Goal: Task Accomplishment & Management: Complete application form

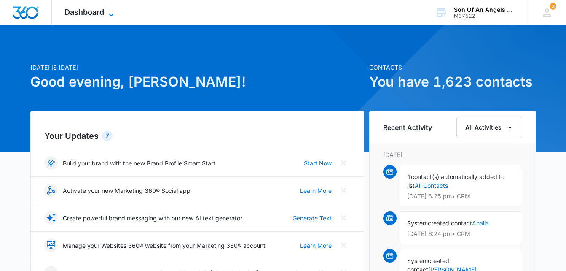
click at [96, 10] on span "Dashboard" at bounding box center [85, 12] width 40 height 9
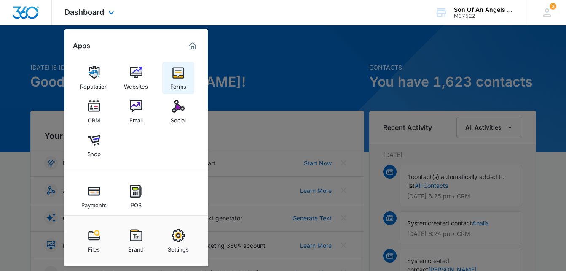
click at [178, 84] on div "Forms" at bounding box center [178, 84] width 16 height 11
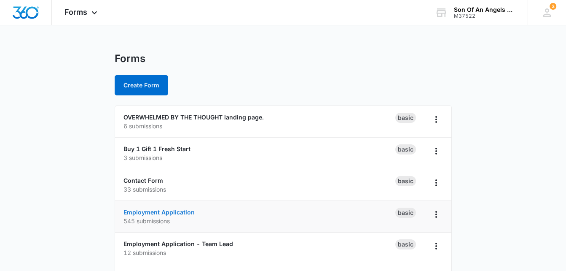
click at [155, 215] on link "Employment Application" at bounding box center [159, 211] width 71 height 7
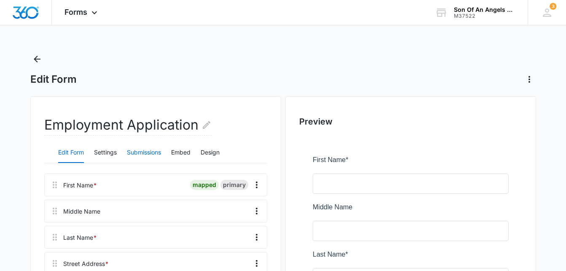
click at [161, 149] on button "Submissions" at bounding box center [144, 153] width 34 height 20
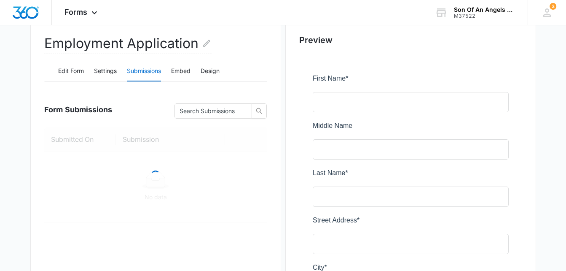
scroll to position [88, 0]
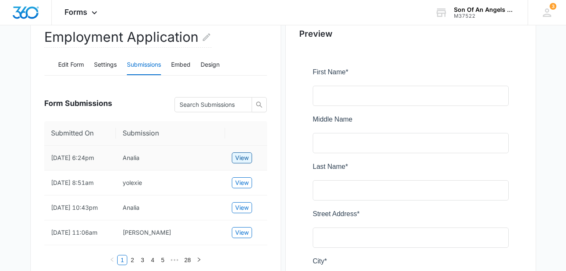
click at [242, 162] on span "View" at bounding box center [241, 157] width 13 height 9
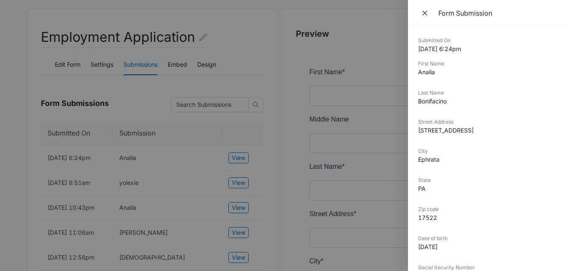
click at [11, 191] on div at bounding box center [283, 135] width 566 height 271
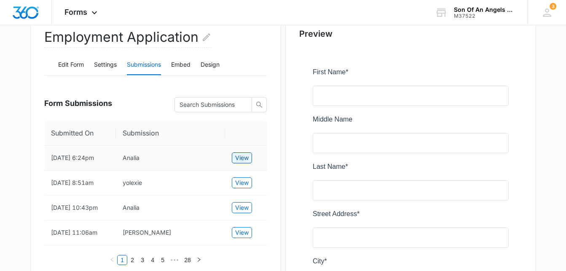
click at [242, 162] on span "View" at bounding box center [241, 157] width 13 height 9
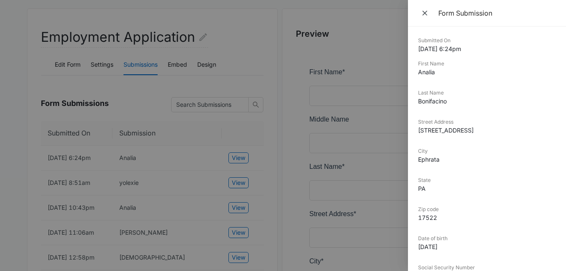
click at [242, 225] on div at bounding box center [283, 135] width 566 height 271
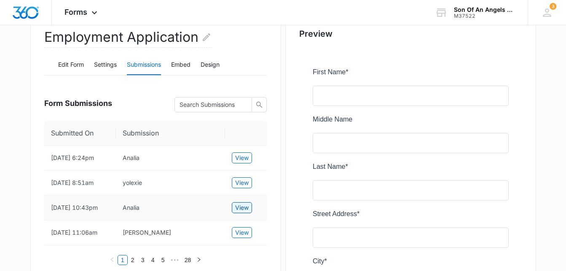
click at [241, 212] on span "View" at bounding box center [241, 207] width 13 height 9
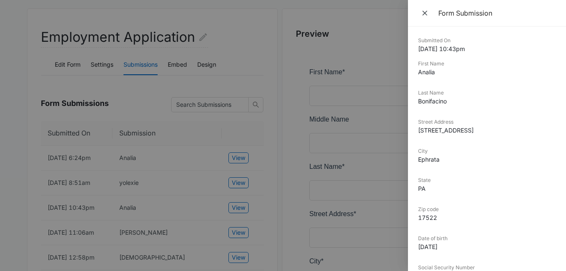
click at [248, 161] on div at bounding box center [283, 135] width 566 height 271
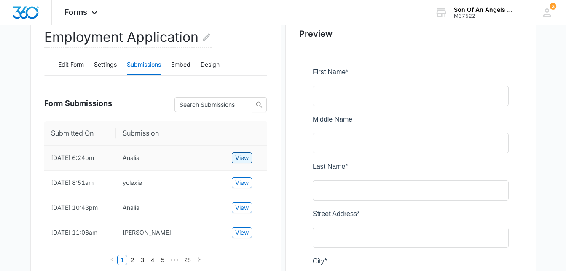
click at [240, 163] on button "View" at bounding box center [242, 157] width 20 height 11
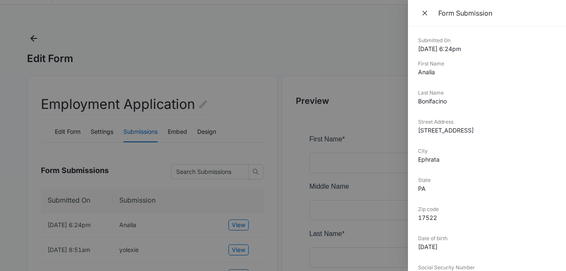
scroll to position [0, 0]
